Goal: Use online tool/utility: Utilize a website feature to perform a specific function

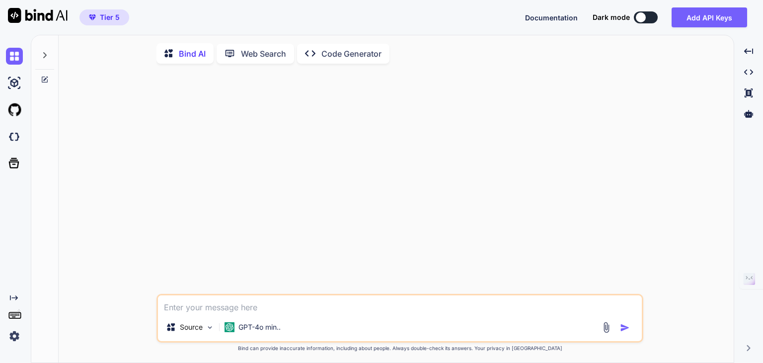
click at [15, 296] on icon "Created with Pixso." at bounding box center [14, 298] width 8 height 8
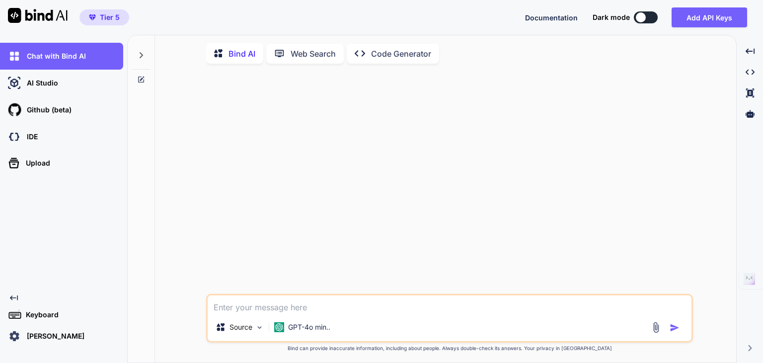
click at [15, 296] on icon "Created with Pixso." at bounding box center [14, 298] width 8 height 8
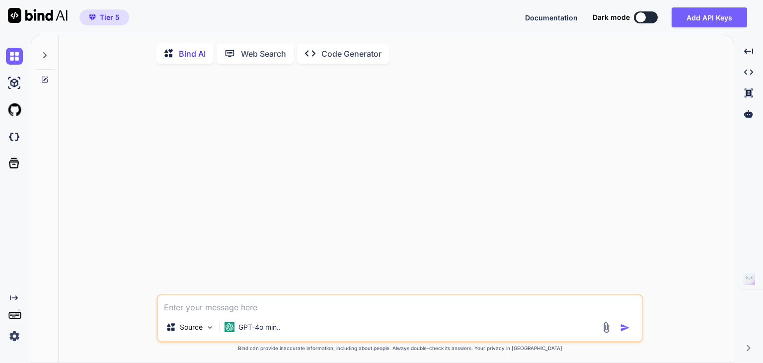
click at [10, 300] on icon "Created with Pixso." at bounding box center [14, 298] width 8 height 8
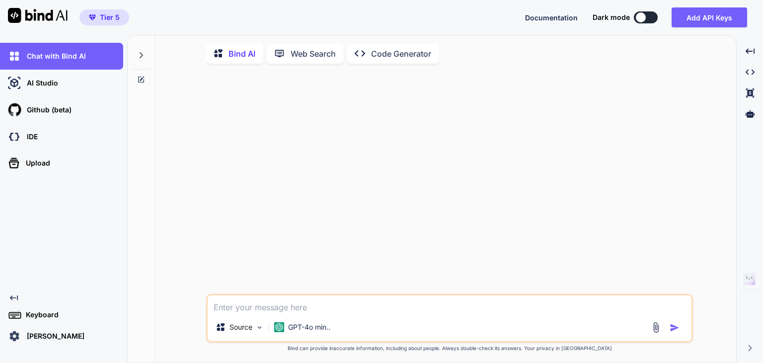
click at [38, 337] on p "[PERSON_NAME]" at bounding box center [54, 336] width 62 height 10
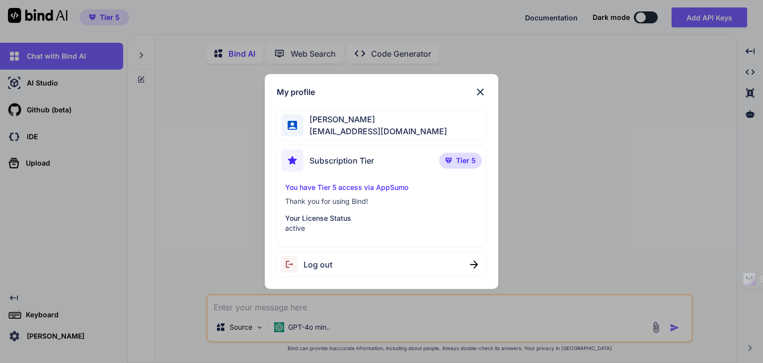
click at [334, 120] on span "[PERSON_NAME]" at bounding box center [375, 119] width 144 height 12
click at [479, 90] on img at bounding box center [480, 92] width 12 height 12
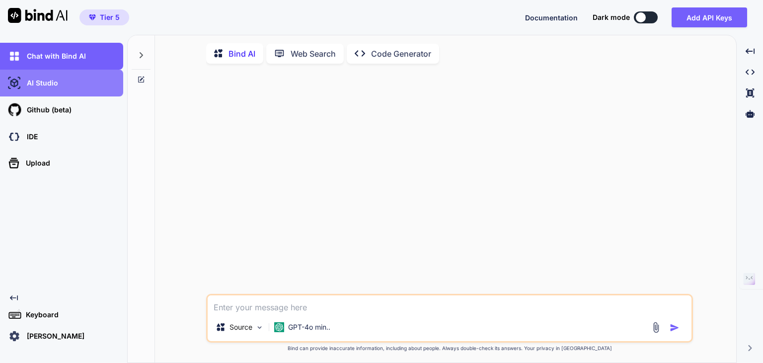
click at [67, 83] on div "AI Studio" at bounding box center [64, 82] width 117 height 17
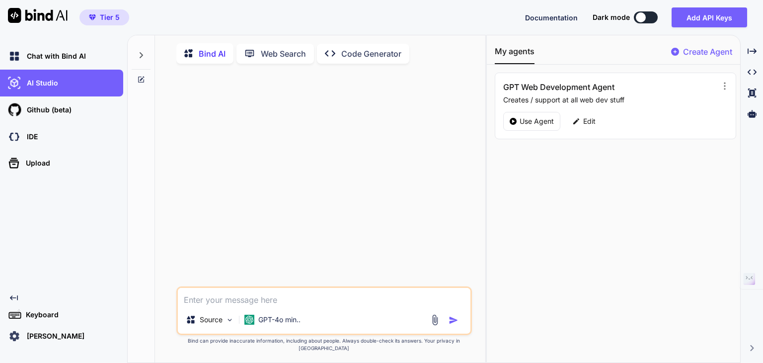
click at [347, 56] on p "Code Generator" at bounding box center [371, 54] width 60 height 12
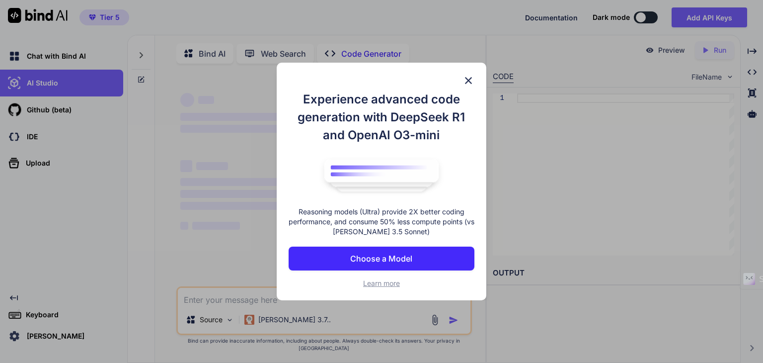
click at [377, 247] on button "Choose a Model" at bounding box center [382, 258] width 186 height 24
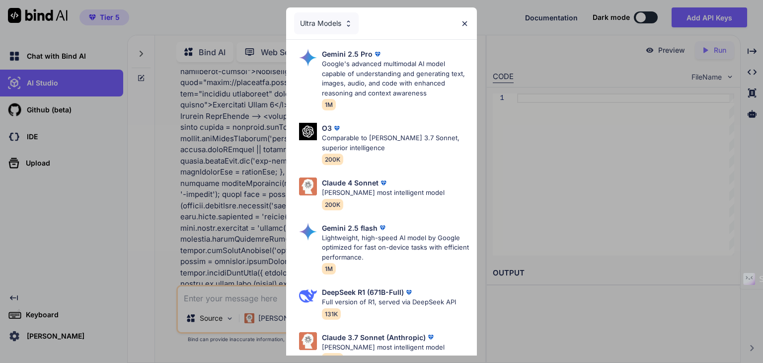
click at [329, 19] on div "Ultra Models" at bounding box center [326, 23] width 65 height 22
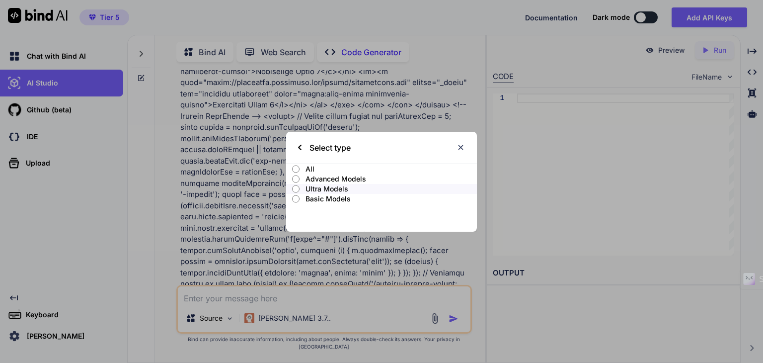
click at [296, 168] on input "All" at bounding box center [295, 169] width 7 height 8
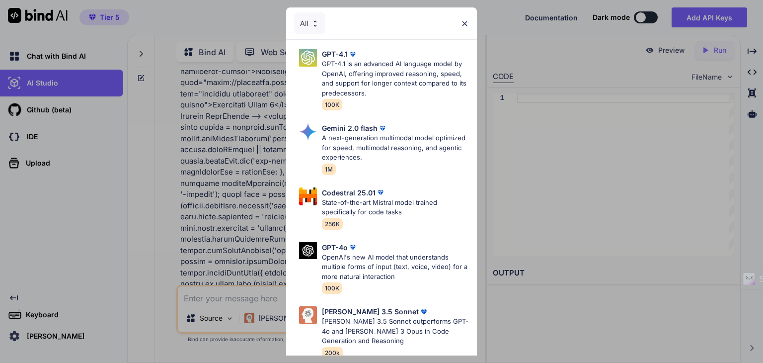
click at [201, 219] on div "All GPT-4.1 GPT-4.1 is an advanced AI language model by OpenAI, offering improv…" at bounding box center [381, 181] width 763 height 363
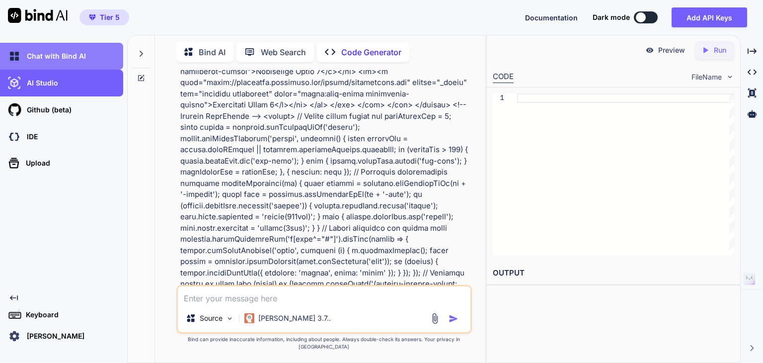
click at [44, 53] on p "Chat with Bind AI" at bounding box center [54, 56] width 63 height 10
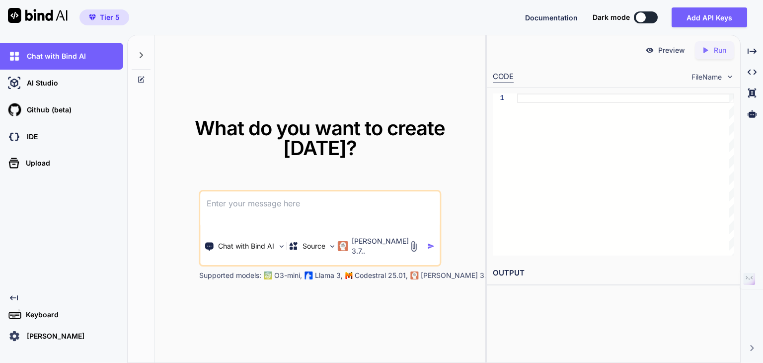
click at [141, 53] on icon at bounding box center [141, 55] width 3 height 6
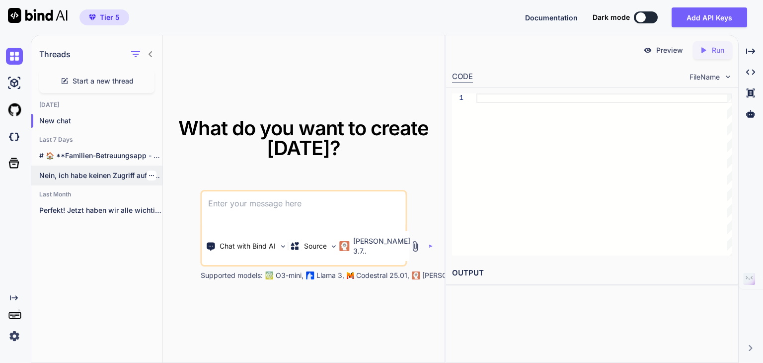
click at [81, 176] on p "Nein, ich habe keinen Zugriff auf den..." at bounding box center [100, 175] width 123 height 10
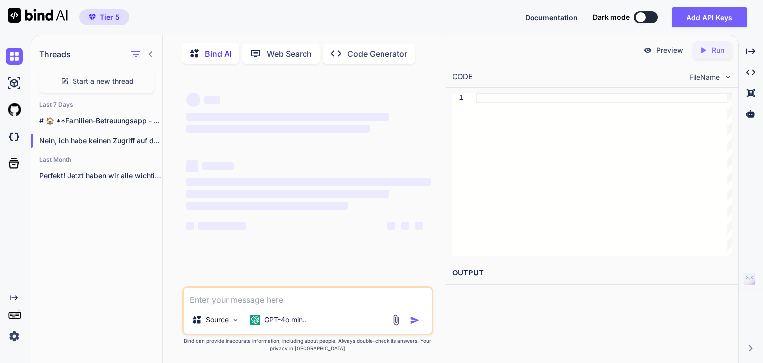
scroll to position [3, 0]
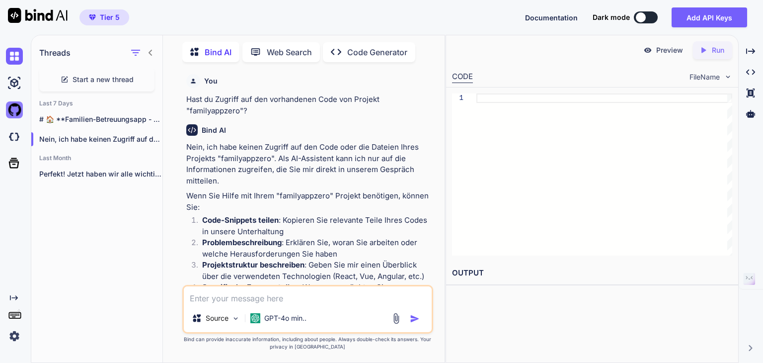
click at [17, 110] on img at bounding box center [14, 109] width 17 height 17
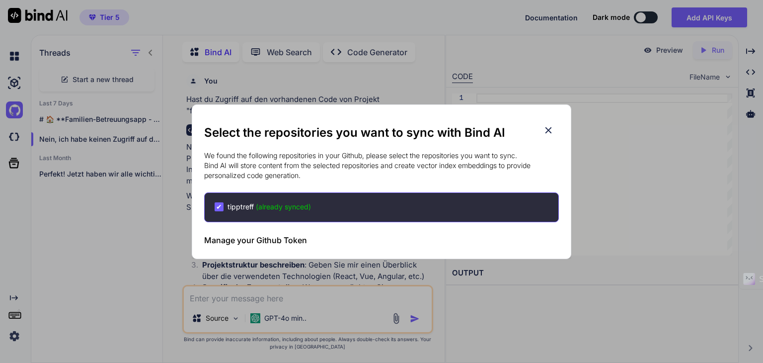
click at [19, 90] on div "Select the repositories you want to sync with Bind AI We found the following re…" at bounding box center [381, 181] width 763 height 363
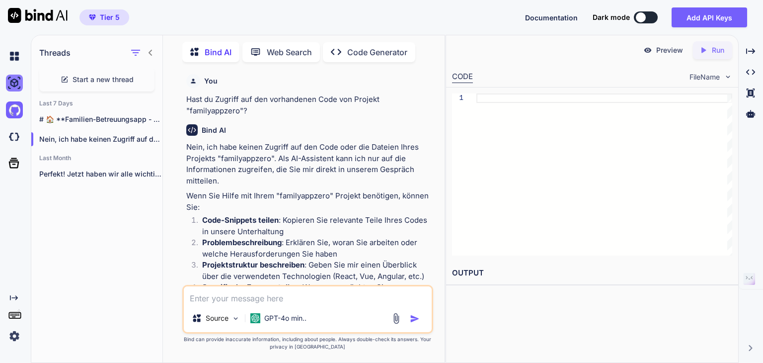
click at [16, 79] on img at bounding box center [14, 82] width 17 height 17
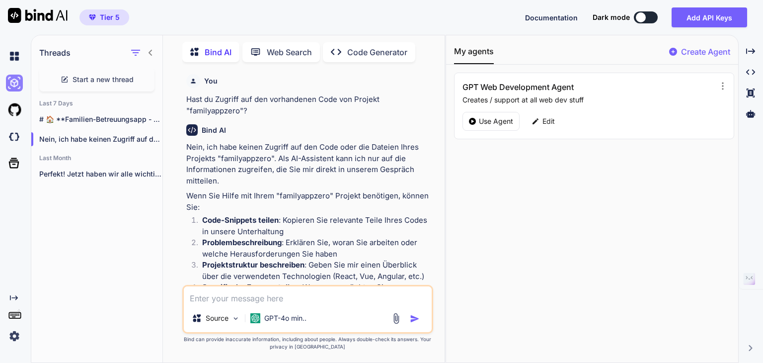
click at [16, 79] on img at bounding box center [14, 82] width 17 height 17
click at [366, 54] on p "Code Generator" at bounding box center [377, 52] width 60 height 12
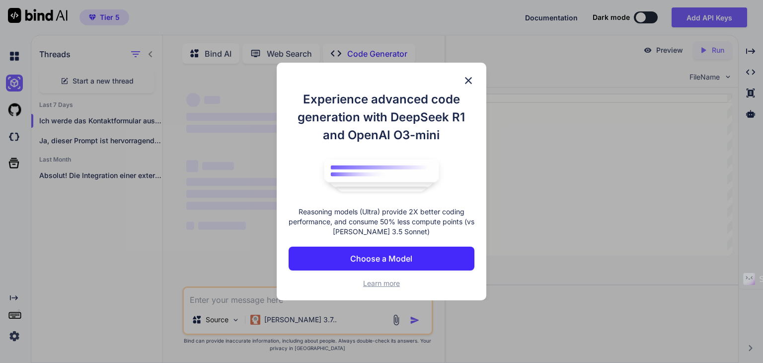
click at [391, 255] on p "Choose a Model" at bounding box center [381, 258] width 62 height 12
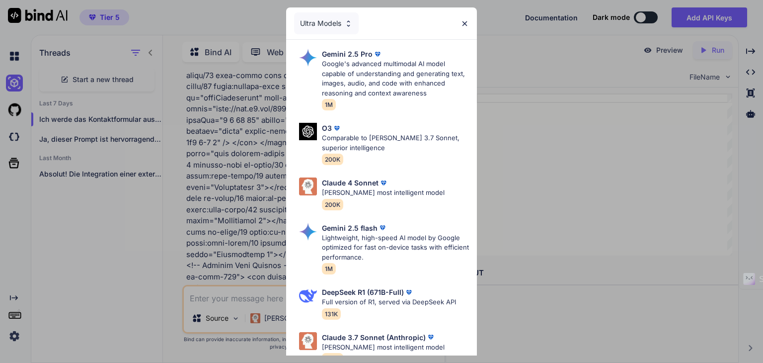
scroll to position [23657, 0]
click at [389, 195] on p "[PERSON_NAME] most intelligent model" at bounding box center [383, 193] width 123 height 10
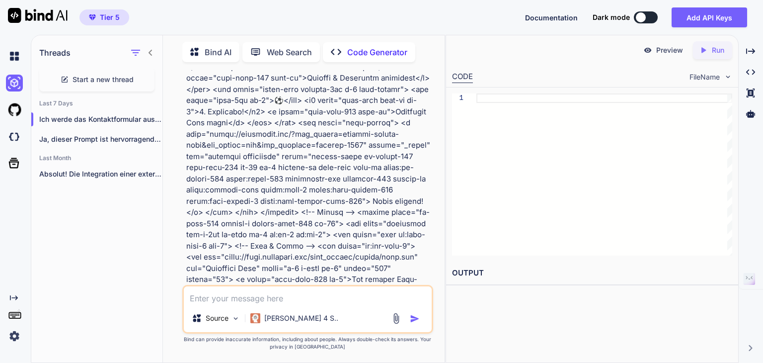
click at [216, 297] on textarea at bounding box center [308, 295] width 248 height 18
type textarea "x"
type textarea "K"
type textarea "x"
type textarea "Ka"
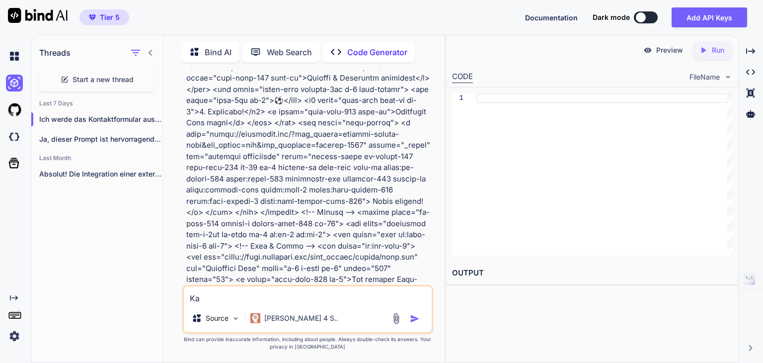
type textarea "x"
type textarea "[PERSON_NAME]"
type textarea "x"
type textarea "Kann"
type textarea "x"
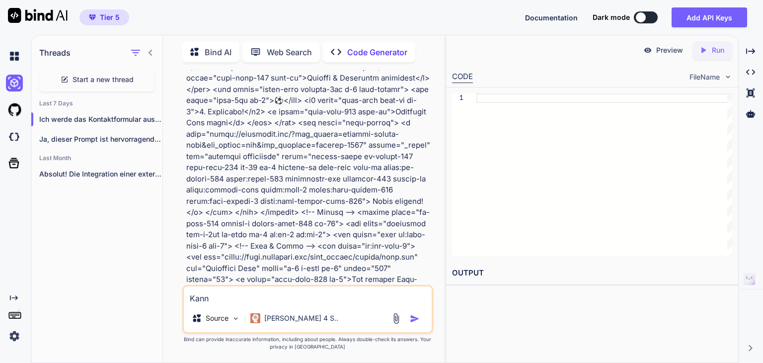
type textarea "Kanns"
type textarea "x"
type textarea "Kannst"
type textarea "x"
type textarea "Kannst"
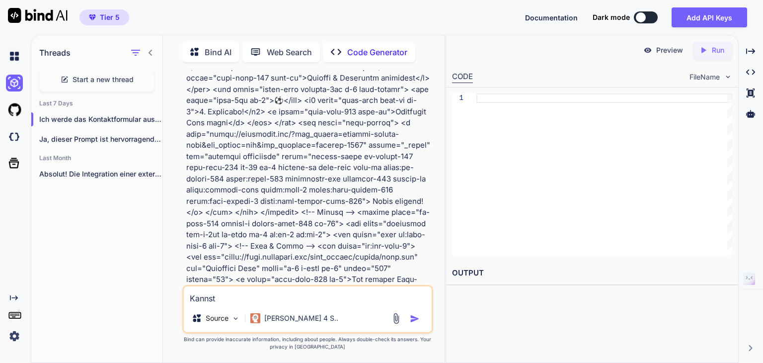
type textarea "x"
type textarea "Kannst d"
type textarea "x"
type textarea "Kannst du"
type textarea "x"
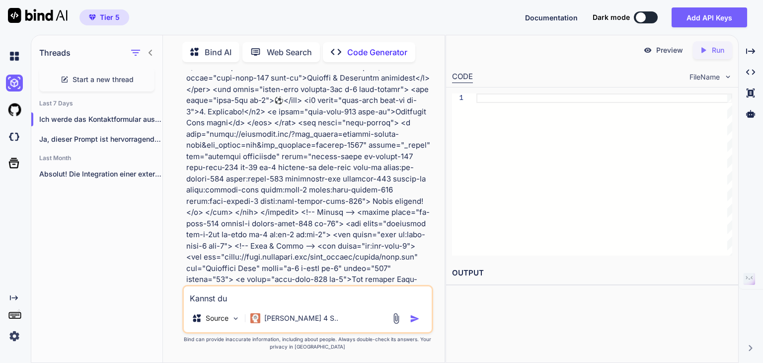
type textarea "Kannst du"
type textarea "x"
type textarea "Kannst du"
type textarea "x"
type textarea "Kannst d"
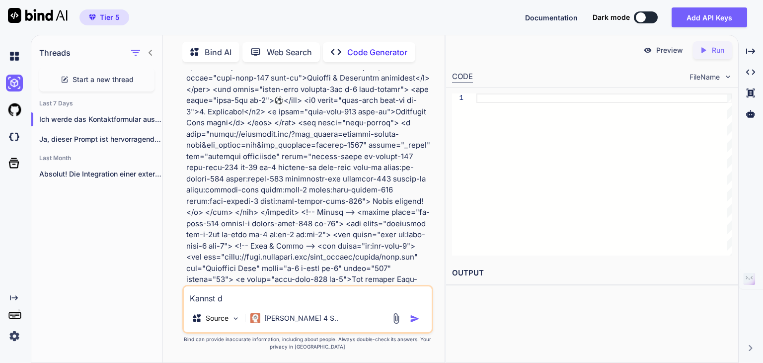
type textarea "x"
type textarea "Kannst"
type textarea "x"
type textarea "Kannst"
type textarea "x"
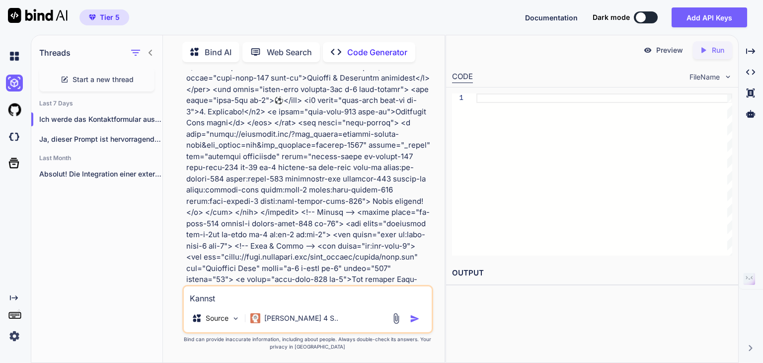
type textarea "Kanns"
type textarea "x"
type textarea "Kann"
type textarea "x"
type textarea "[PERSON_NAME]"
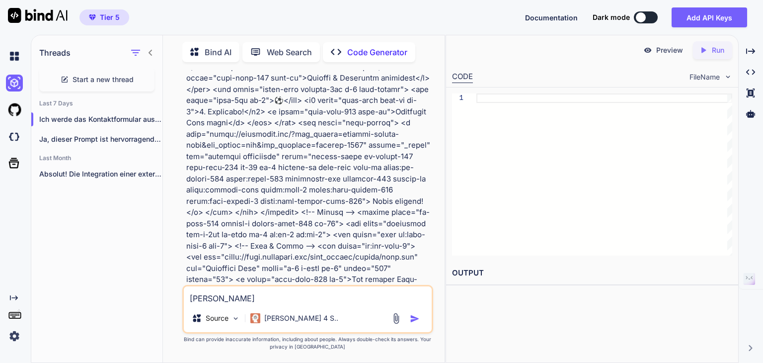
type textarea "x"
type textarea "Ka"
type textarea "x"
type textarea "K"
type textarea "x"
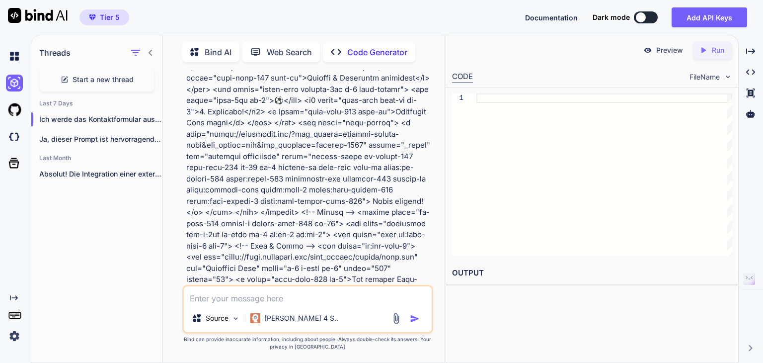
type textarea "V"
type textarea "x"
type textarea "V"
type textarea "x"
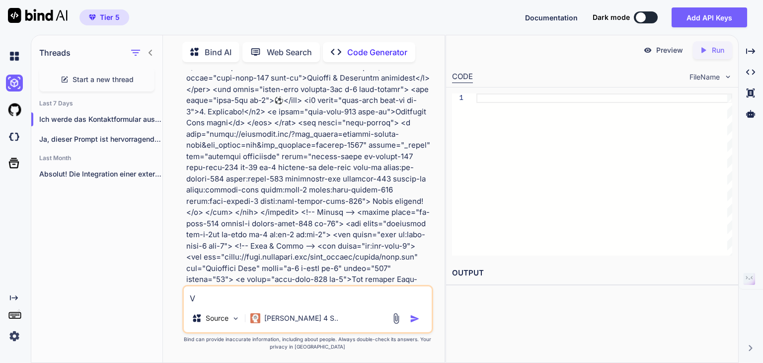
type textarea "Ve"
type textarea "x"
type textarea "Ver"
type textarea "x"
type textarea "Verg"
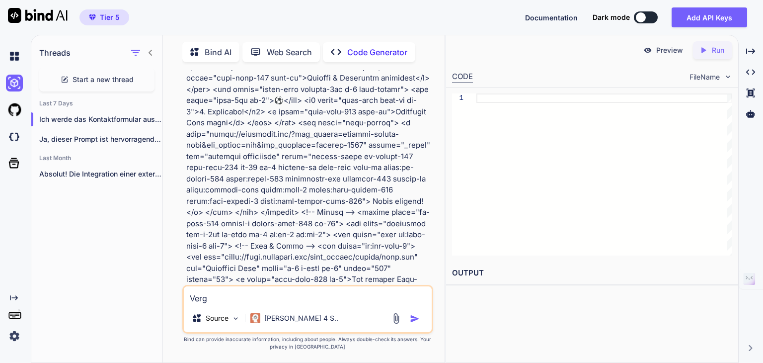
type textarea "x"
type textarea "Vergr"
type textarea "x"
type textarea "Vergrö"
type textarea "x"
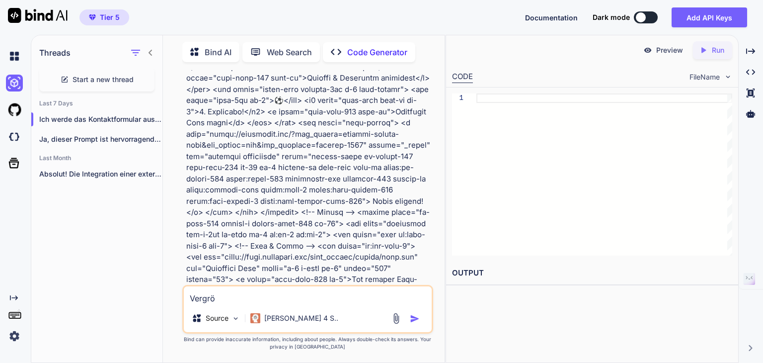
type textarea "Vergröß"
type textarea "x"
type textarea "Vergröße"
type textarea "x"
type textarea "Vergrößer"
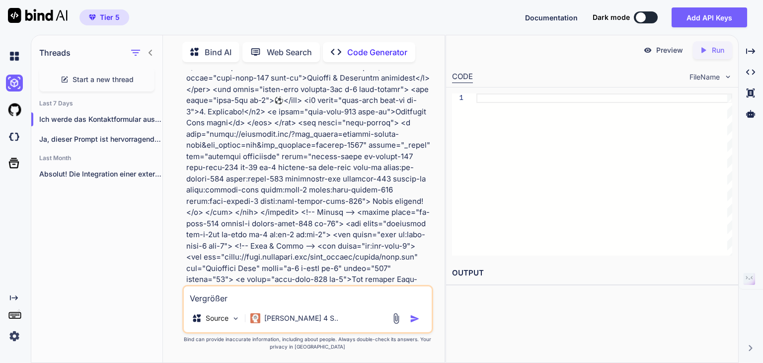
type textarea "x"
type textarea "Vergrößere"
type textarea "x"
type textarea "Vergrößere"
type textarea "x"
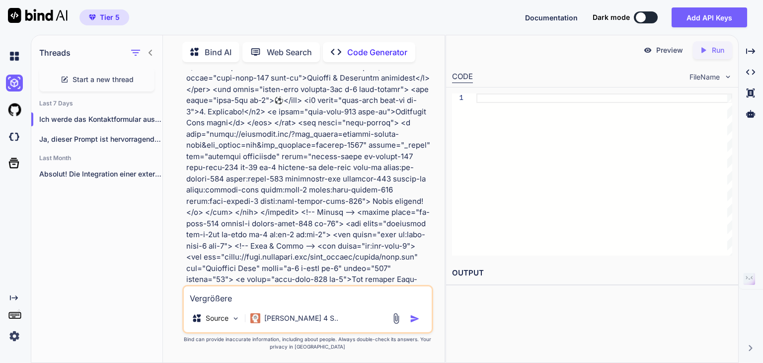
type textarea "Vergrößere d"
type textarea "x"
type textarea "Vergrößere di"
type textarea "x"
type textarea "Vergrößere die"
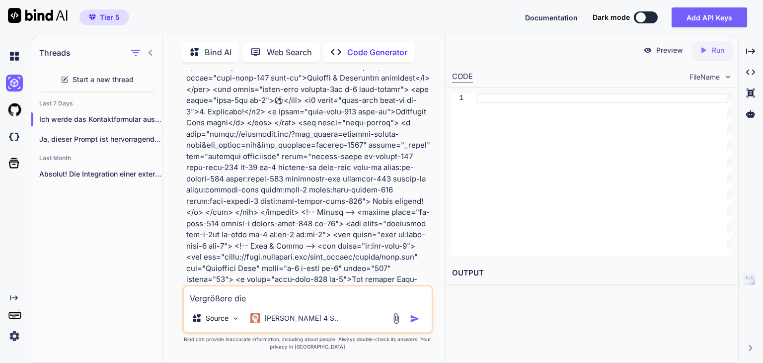
type textarea "x"
type textarea "Vergrößere die"
type textarea "x"
type textarea "Vergrößere die W"
type textarea "x"
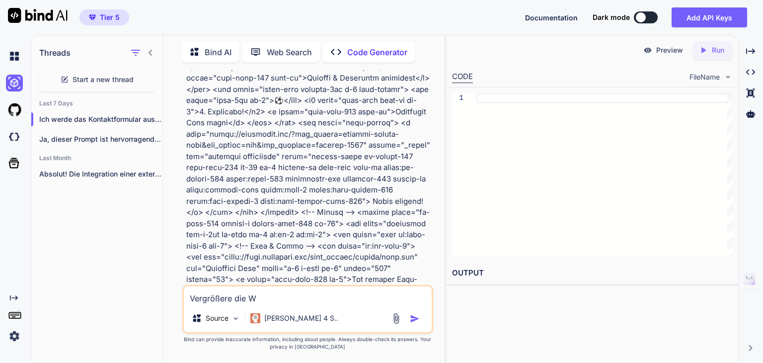
type textarea "Vergrößere die We"
type textarea "x"
type textarea "Vergrößere die Weg"
type textarea "x"
type textarea "Vergrößere die Wege"
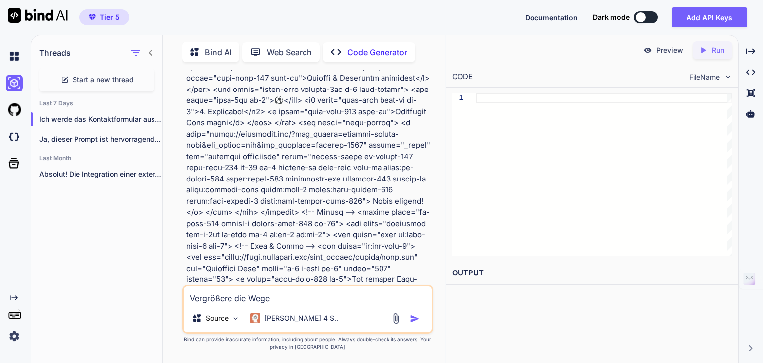
type textarea "x"
type textarea "Vergrößere die Wege"
type textarea "x"
type textarea "Vergrößere die Wege d"
type textarea "x"
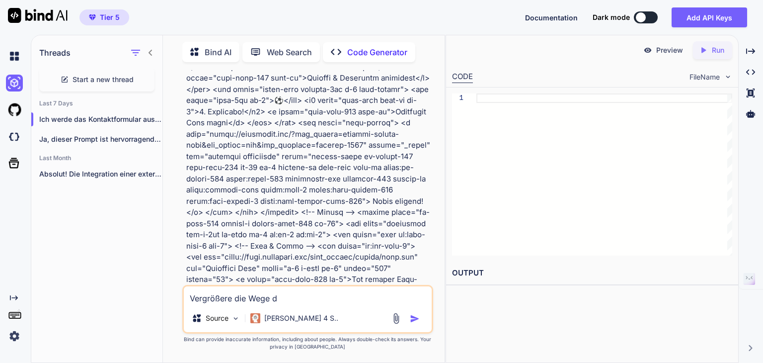
type textarea "Vergrößere die Wege de"
type textarea "x"
type textarea "Vergrößere die Wege der"
type textarea "x"
type textarea "Vergrößere die Wege der"
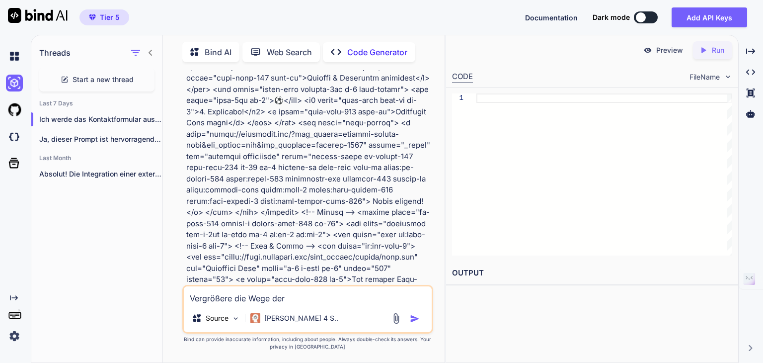
type textarea "x"
type textarea "Vergrößere die Wege der a"
type textarea "x"
type textarea "Vergrößere die Wege der an"
type textarea "x"
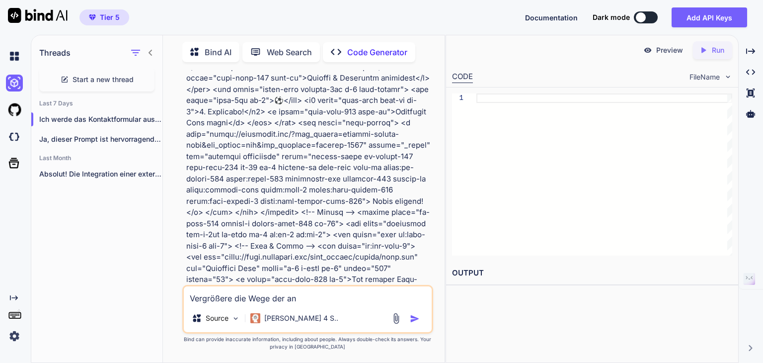
type textarea "Vergrößere die Wege der ani"
type textarea "x"
type textarea "Vergrößere die Wege der anim"
type textarea "x"
type textarea "Vergrößere die Wege der animi"
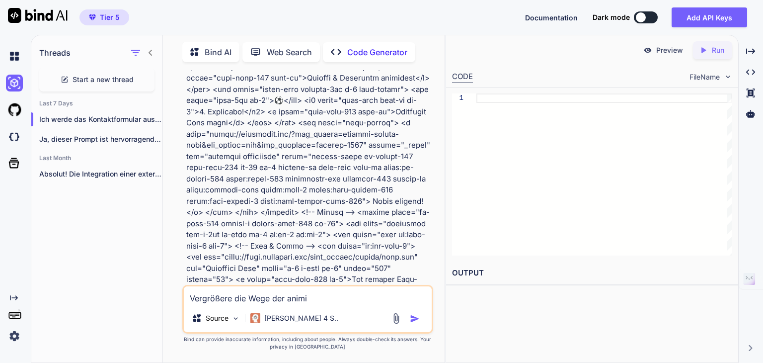
type textarea "x"
type textarea "Vergrößere die Wege der animie"
type textarea "x"
type textarea "Vergrößere die Wege der animier"
type textarea "x"
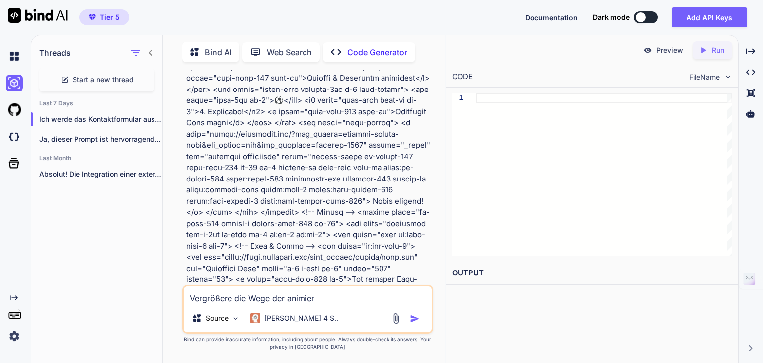
type textarea "Vergrößere die Wege der animiert"
type textarea "x"
type textarea "Vergrößere die Wege der animierte"
type textarea "x"
type textarea "Vergrößere die Wege der animierten"
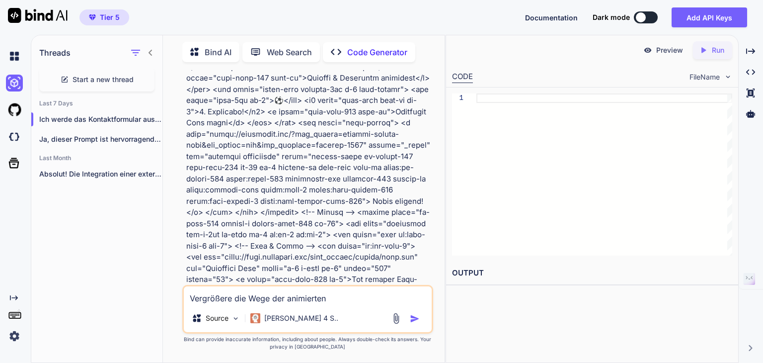
type textarea "x"
type textarea "Vergrößere die Wege der animierten"
type textarea "x"
type textarea "Vergrößere die Wege der animierten ("
type textarea "x"
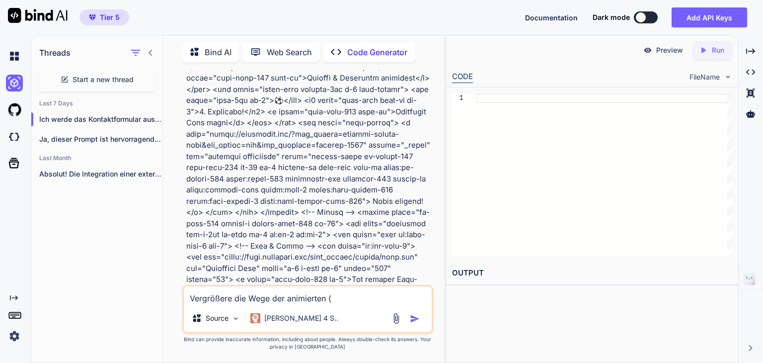
type textarea "Vergrößere die Wege der animierten (s"
type textarea "x"
type textarea "Vergrößere die Wege der animierten (sc"
type textarea "x"
type textarea "Vergrößere die Wege der animierten (sch"
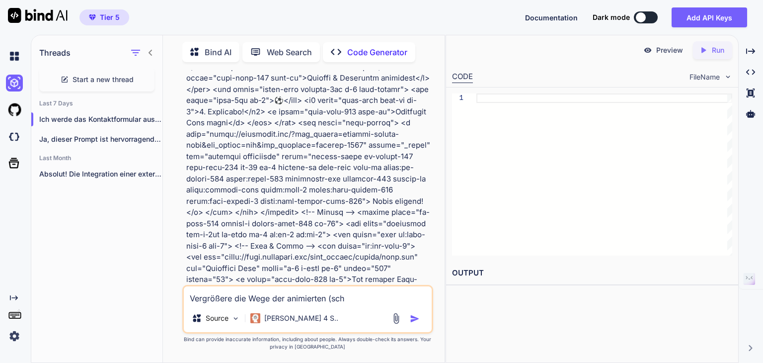
type textarea "x"
type textarea "Vergrößere die Wege der animierten (schw"
type textarea "x"
type textarea "Vergrößere die Wege der animierten (schwe"
type textarea "x"
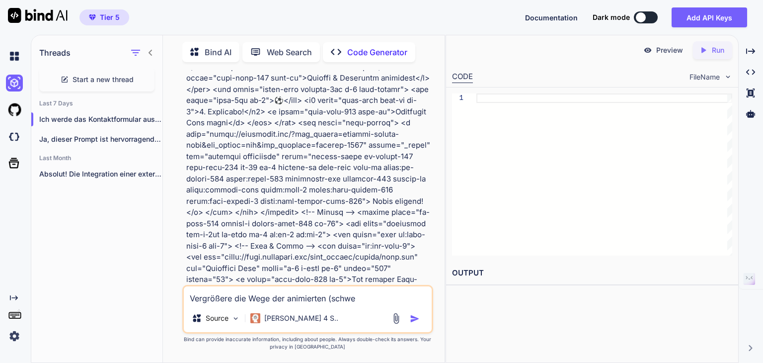
type textarea "Vergrößere die Wege der animierten (schweb"
type textarea "x"
type textarea "Vergrößere die Wege der animierten (schwebed"
type textarea "x"
type textarea "Vergrößere die Wege der animierten (schwebedn"
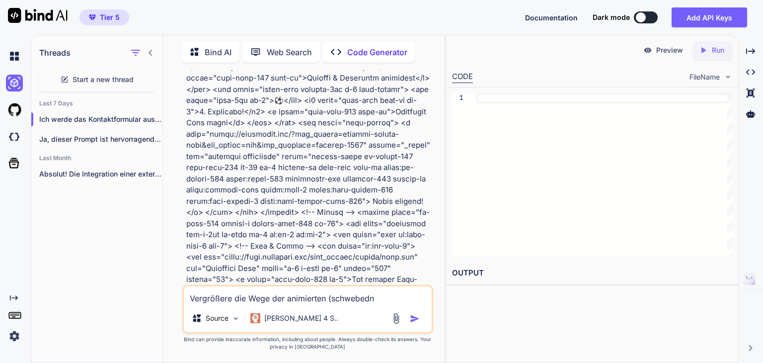
type textarea "x"
type textarea "Vergrößere die Wege der animierten (schwebedne"
type textarea "x"
type textarea "Vergrößere die Wege der animierten (schwebednen"
type textarea "x"
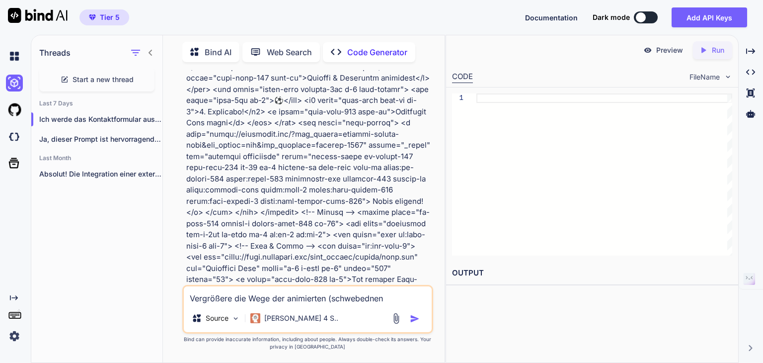
type textarea "Vergrößere die Wege der animierten (schwebednen)"
type textarea "x"
type textarea "Vergrößere die Wege der animierten (schwebednen"
type textarea "x"
type textarea "Vergrößere die Wege der animierten (schwebedne"
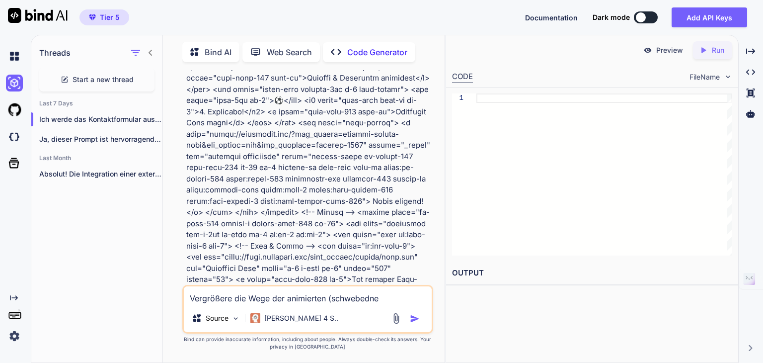
type textarea "x"
type textarea "Vergrößere die Wege der animierten (schwebedn"
type textarea "x"
type textarea "Vergrößere die Wege der animierten (schwebed"
type textarea "x"
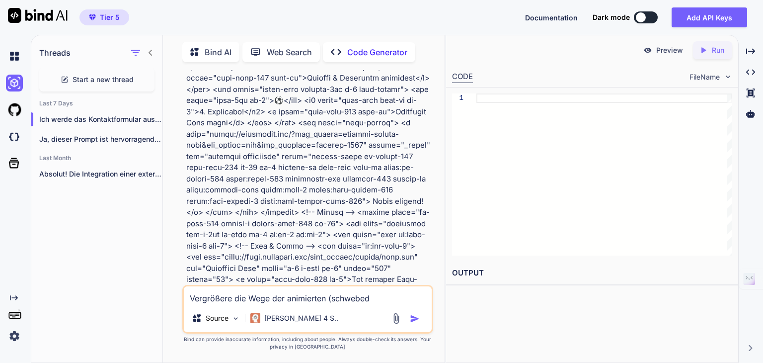
type textarea "Vergrößere die Wege der animierten (schwebe"
type textarea "x"
type textarea "Vergrößere die Wege der animierten (schweben"
type textarea "x"
type textarea "Vergrößere die Wege der animierten (schwebend"
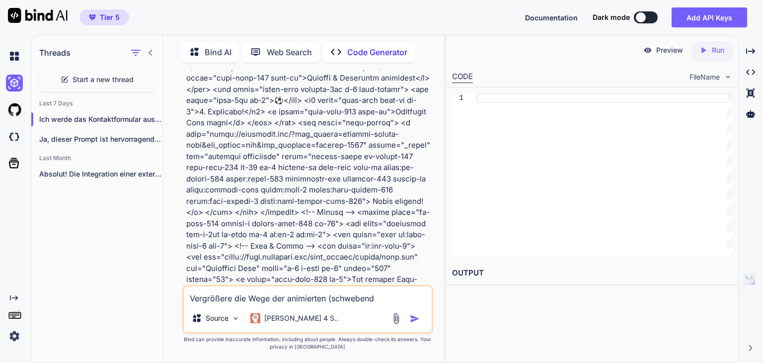
type textarea "x"
type textarea "Vergrößere die Wege der animierten (schwebende"
type textarea "x"
type textarea "Vergrößere die Wege der animierten (schwebenden"
type textarea "x"
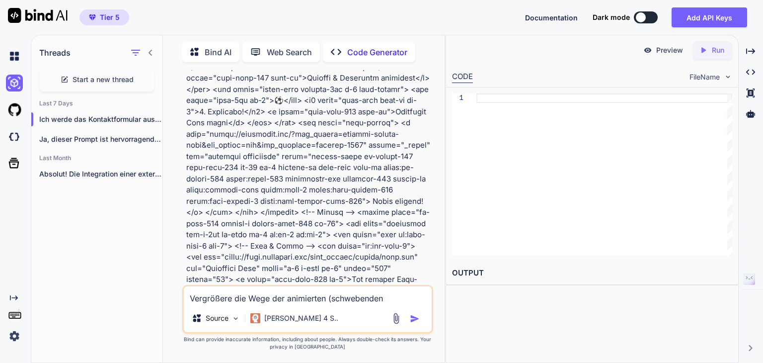
type textarea "Vergrößere die Wege der animierten (schwebenden)"
type textarea "x"
type textarea "Vergrößere die Wege der animierten (schwebenden)"
type textarea "x"
type textarea "Vergrößere die Wege der animierten (schwebenden) G"
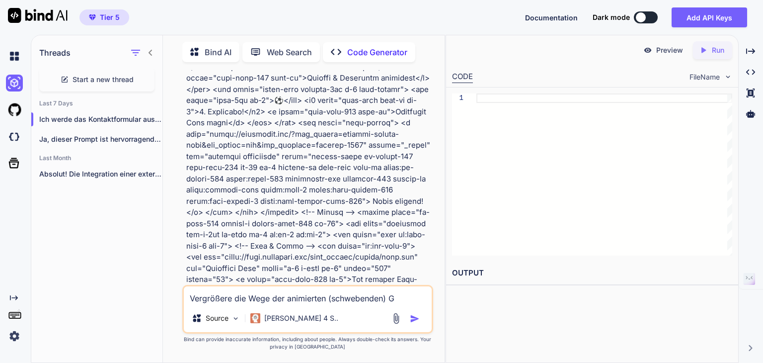
type textarea "x"
type textarea "Vergrößere die Wege der animierten (schwebenden) Gr"
type textarea "x"
type textarea "Vergrößere die Wege der animierten (schwebenden) Gra"
type textarea "x"
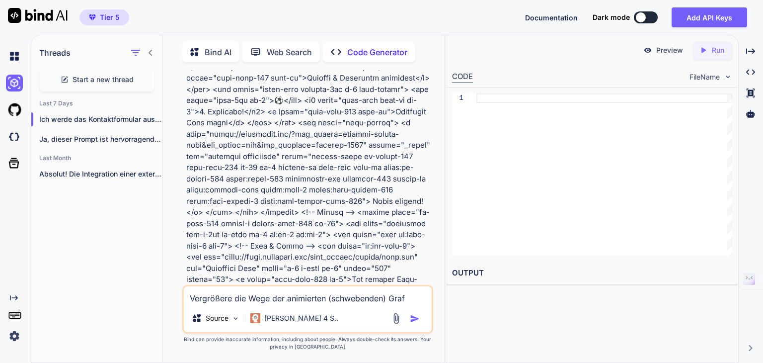
type textarea "Vergrößere die Wege der animierten (schwebenden) Grafi"
type textarea "x"
type textarea "Vergrößere die Wege der animierten (schwebenden) Grafik"
type textarea "x"
type textarea "Vergrößere die Wege der animierten (schwebenden) Grafiken"
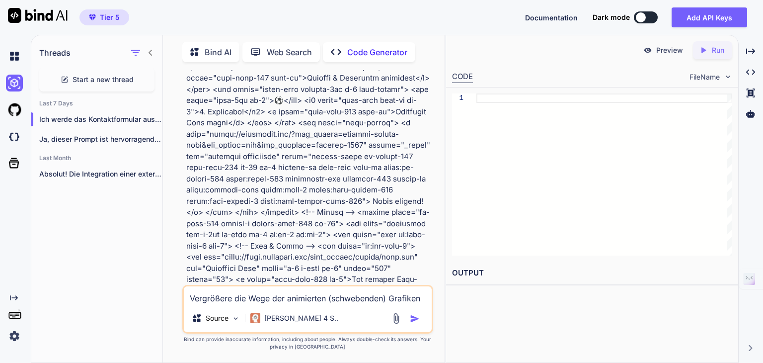
type textarea "x"
type textarea "Vergrößere die Wege der animierten (schwebenden) Grafiken"
type textarea "x"
type textarea "Vergrößere die Wege der animierten (schwebenden) Grafiken i"
type textarea "x"
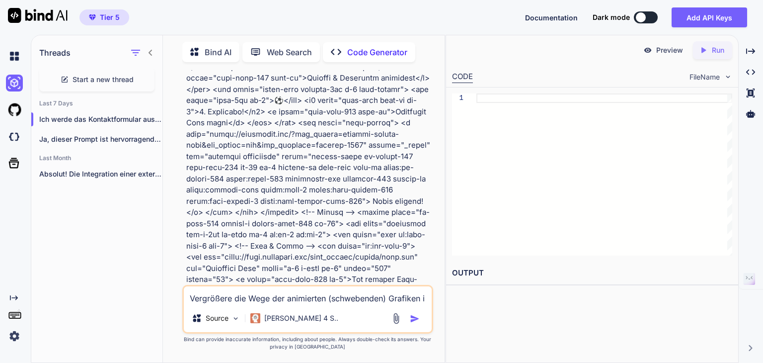
type textarea "Vergrößere die Wege der animierten (schwebenden) Grafiken in"
type textarea "x"
type textarea "Vergrößere die Wege der animierten (schwebenden) Grafiken in"
type textarea "x"
type textarea "Vergrößere die Wege der animierten (schwebenden) Grafiken in d"
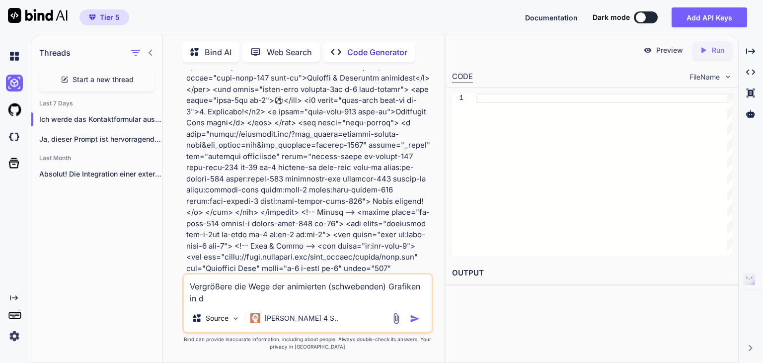
type textarea "x"
type textarea "Vergrößere die Wege der animierten (schwebenden) Grafiken in de"
type textarea "x"
type textarea "Vergrößere die Wege der animierten (schwebenden) Grafiken in dem"
type textarea "x"
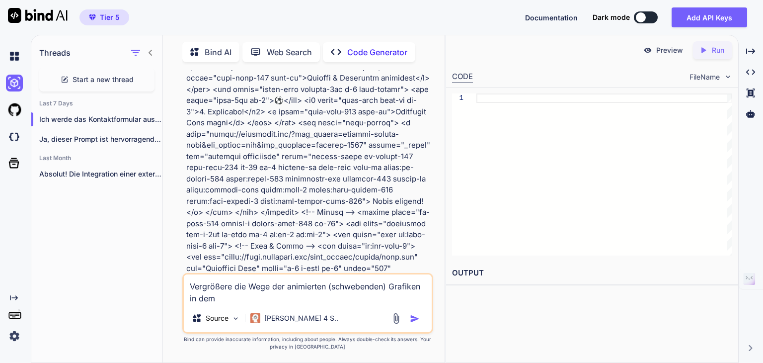
type textarea "Vergrößere die Wege der animierten (schwebenden) Grafiken in dem"
type textarea "x"
type textarea "Vergrößere die Wege der animierten (schwebenden) Grafiken in dem f"
type textarea "x"
type textarea "Vergrößere die Wege der animierten (schwebenden) Grafiken in dem fo"
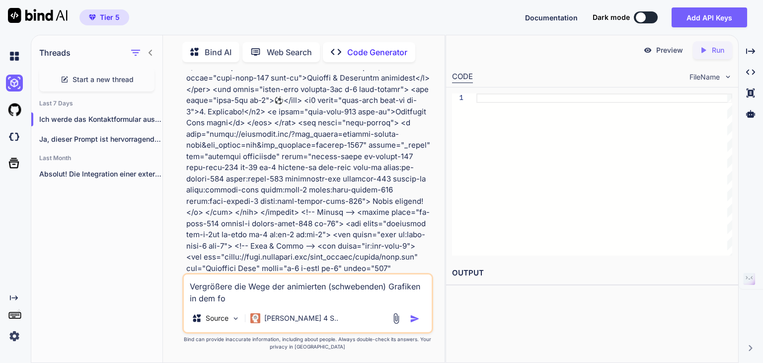
type textarea "x"
type textarea "Vergrößere die Wege der animierten (schwebenden) Grafiken in dem fol"
type textarea "x"
type textarea "Vergrößere die Wege der animierten (schwebenden) Grafiken in dem folg"
type textarea "x"
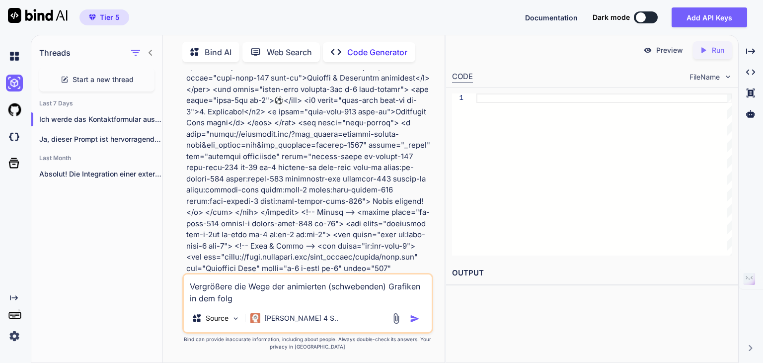
type textarea "Vergrößere die Wege der animierten (schwebenden) Grafiken in dem folge"
type textarea "x"
type textarea "Vergrößere die Wege der animierten (schwebenden) Grafiken in dem folgen"
type textarea "x"
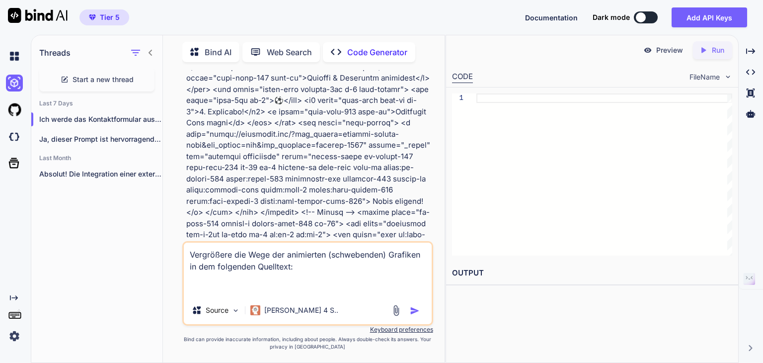
paste textarea "l<?ips dolorsi_ametc(); // ADIP Elits doeiusmodt in (!utlab($_ETDOLOR['magn_ali…"
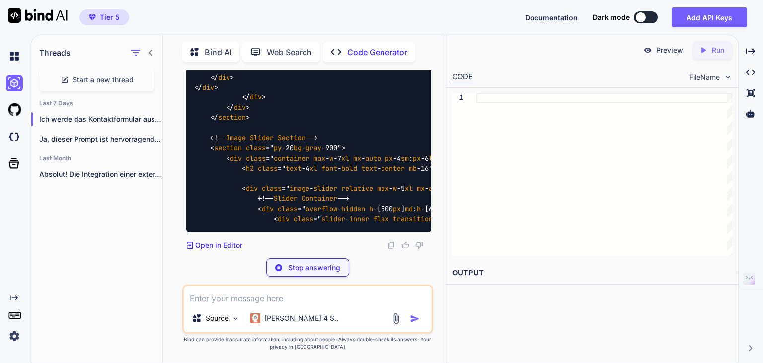
scroll to position [47829, 0]
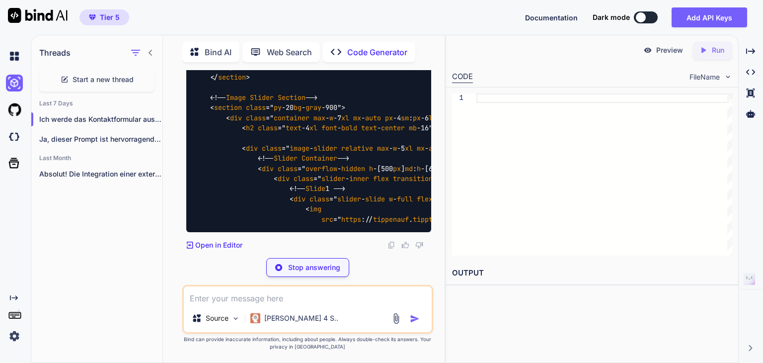
click at [446, 265] on h2 "OUTPUT" at bounding box center [592, 272] width 292 height 23
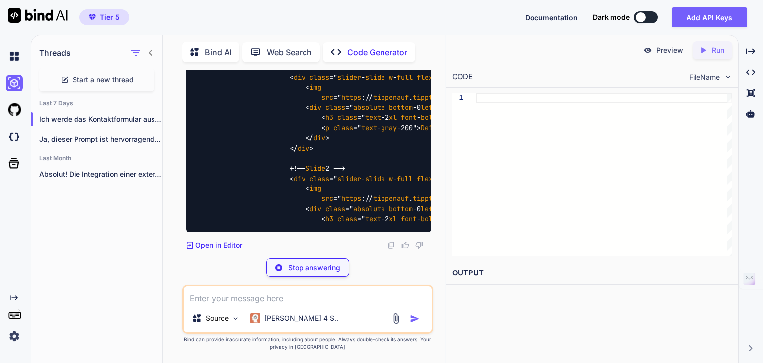
scroll to position [47382, 0]
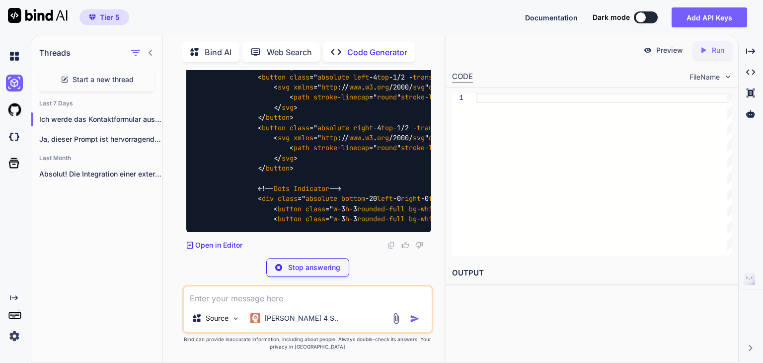
click at [295, 48] on p "Web Search" at bounding box center [289, 52] width 45 height 12
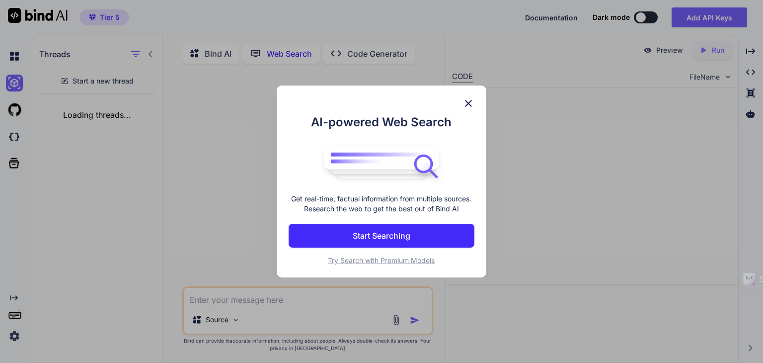
scroll to position [3, 0]
click at [380, 236] on p "Start Searching" at bounding box center [382, 235] width 58 height 12
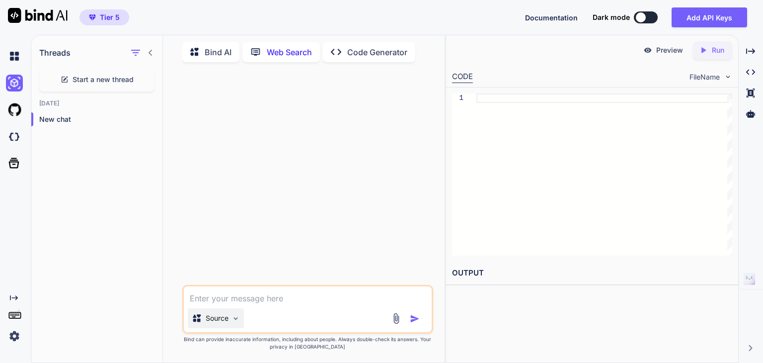
click at [238, 316] on img at bounding box center [235, 318] width 8 height 8
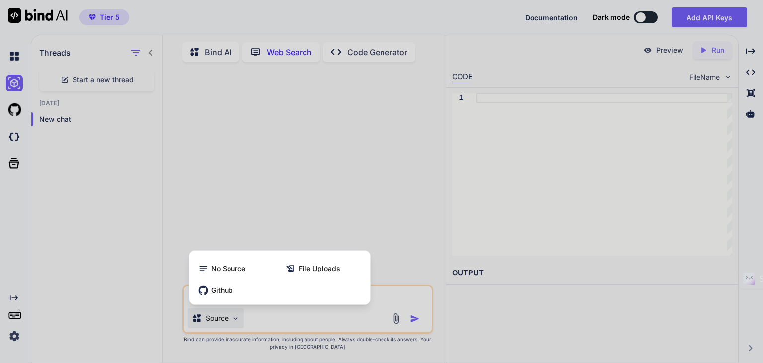
click at [349, 316] on div at bounding box center [381, 181] width 763 height 363
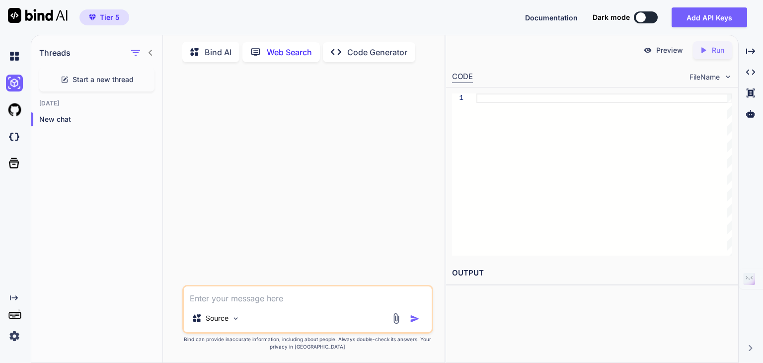
click at [353, 51] on p "Code Generator" at bounding box center [377, 52] width 60 height 12
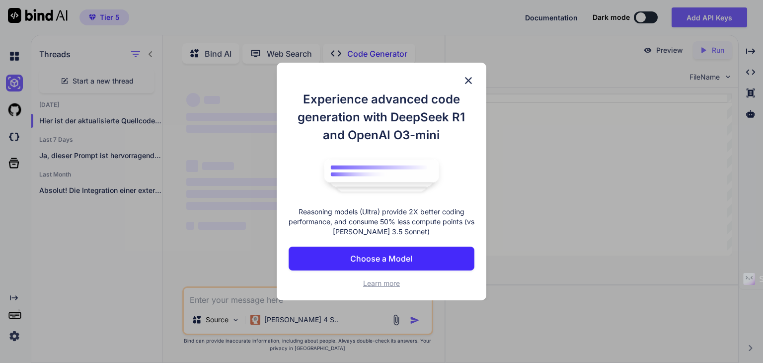
click at [368, 260] on p "Choose a Model" at bounding box center [381, 258] width 62 height 12
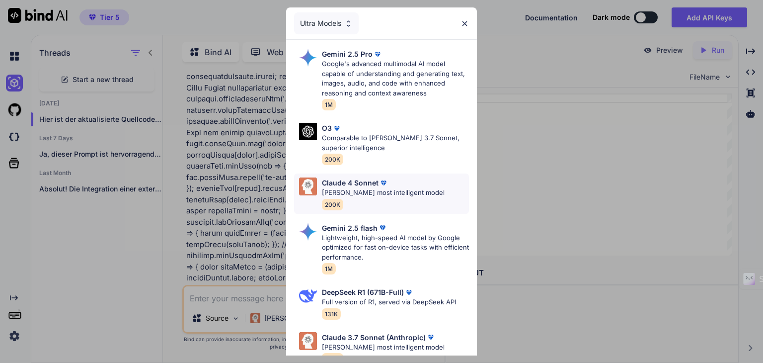
scroll to position [36246, 0]
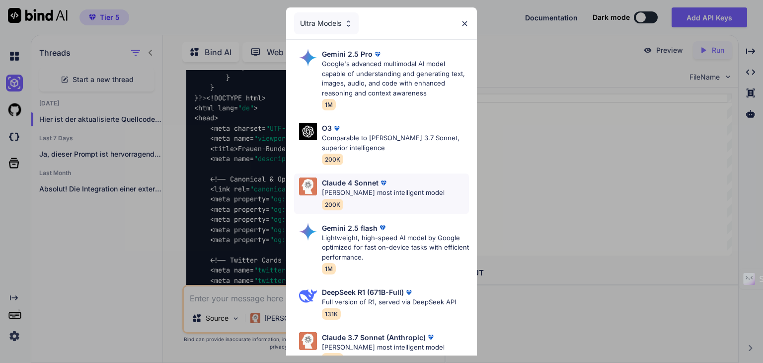
click at [348, 184] on p "Claude 4 Sonnet" at bounding box center [350, 182] width 57 height 10
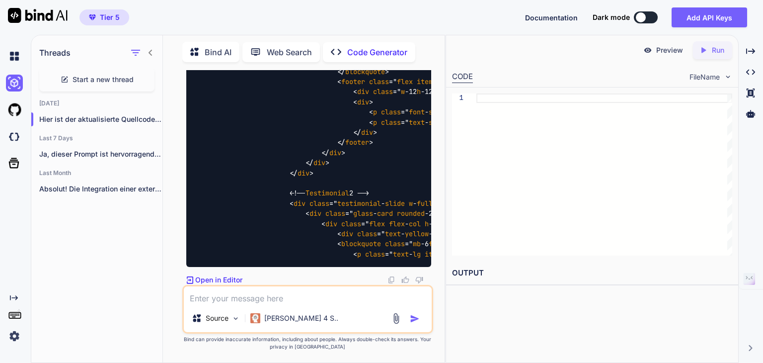
scroll to position [39922, 0]
click at [76, 119] on p "Hier ist der aktualisierte Quellcode mit vergrößerten..." at bounding box center [100, 119] width 123 height 10
click at [250, 299] on textarea at bounding box center [308, 295] width 248 height 18
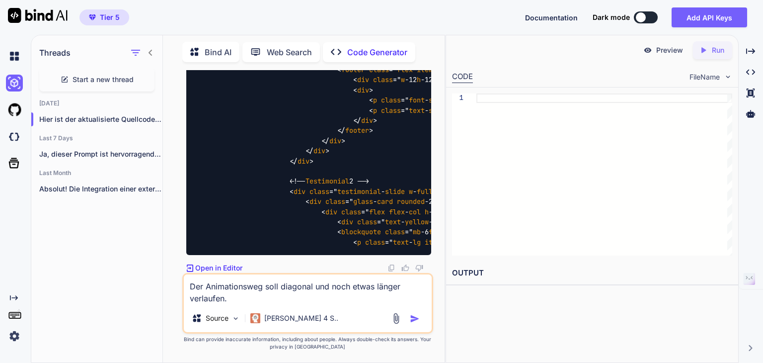
click at [265, 288] on textarea "Der Animationsweg soll diagonal und noch etwas länger verlaufen." at bounding box center [308, 289] width 248 height 30
click at [405, 297] on textarea "Der Animationsweg der schwebenden Grafiken im Hero-Bereich soll diagonal und no…" at bounding box center [308, 289] width 248 height 30
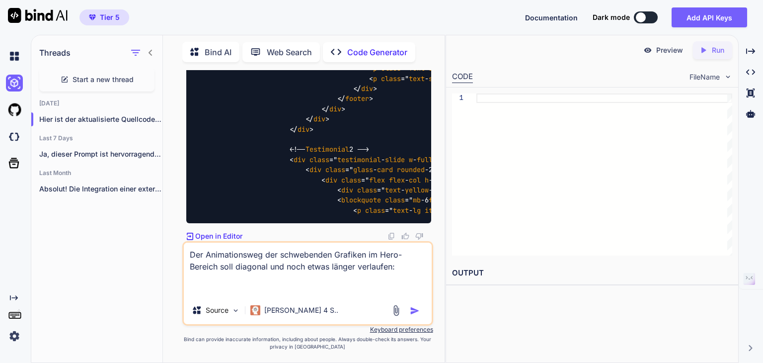
paste textarea "<?lor ipsumdo_sitam(); // CONS Adipi elitseddoe te (!incid($_UTLABOR['etdo_magn…"
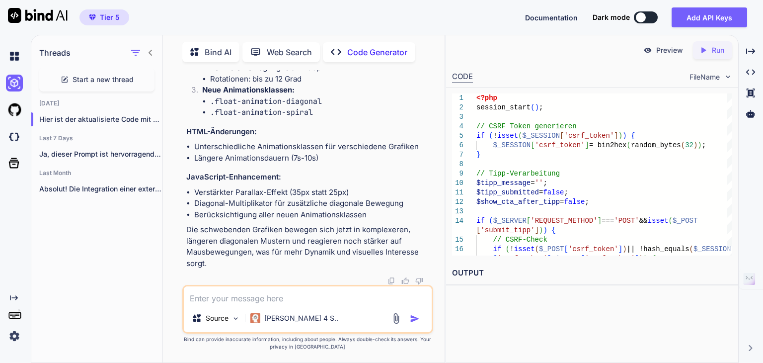
scroll to position [52340, 0]
click at [248, 304] on textarea at bounding box center [308, 295] width 248 height 18
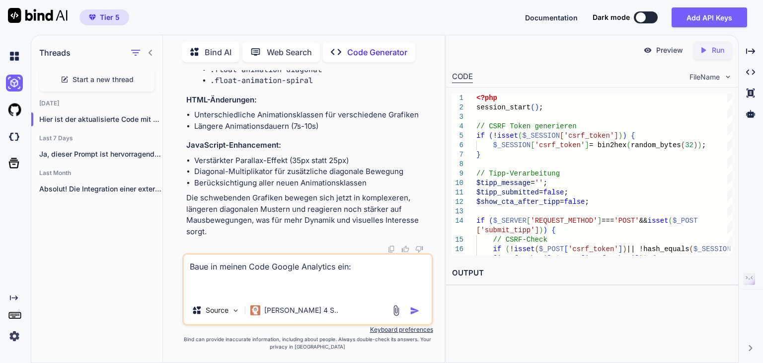
paste textarea "<!-- Google tag (gtag.js) --> <script async src="[URL][DOMAIN_NAME]"></script> …"
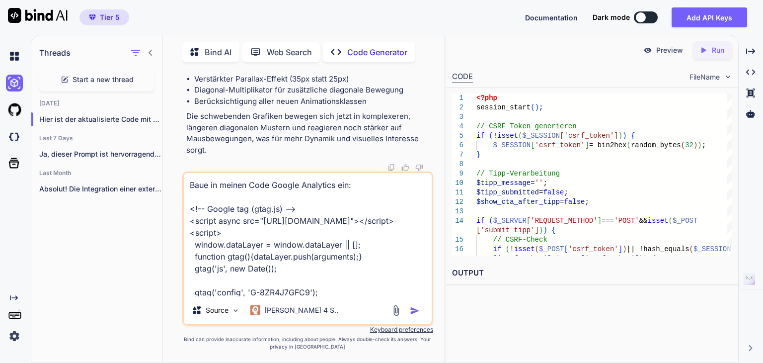
scroll to position [36, 0]
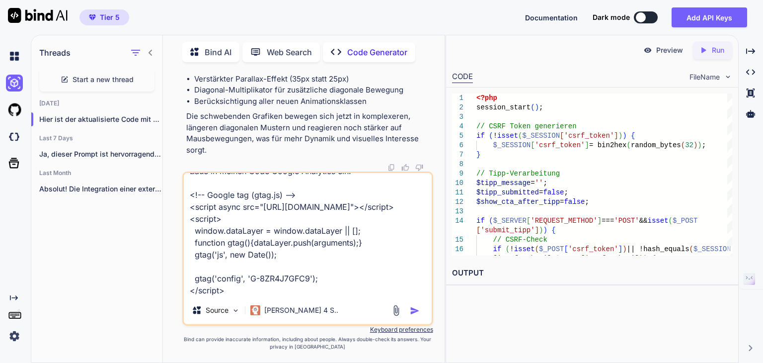
click at [233, 294] on textarea "Baue in meinen Code Google Analytics ein: <!-- Google tag (gtag.js) --> <script…" at bounding box center [308, 234] width 248 height 123
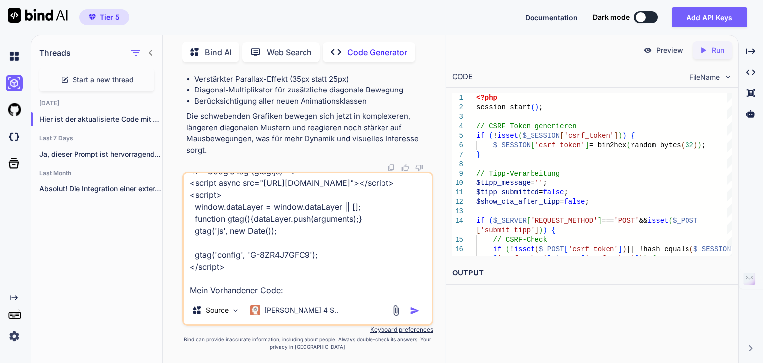
paste textarea "<?lor ipsumdo_sitam(); // CONS Adipi elitseddoe te (!incid($_UTLABOR['etdo_magn…"
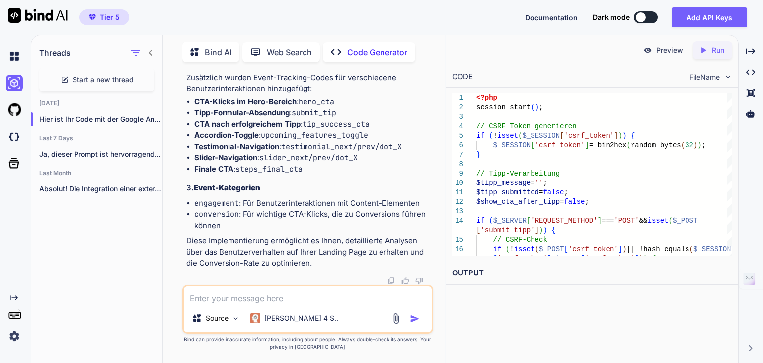
scroll to position [68757, 0]
